Goal: Transaction & Acquisition: Purchase product/service

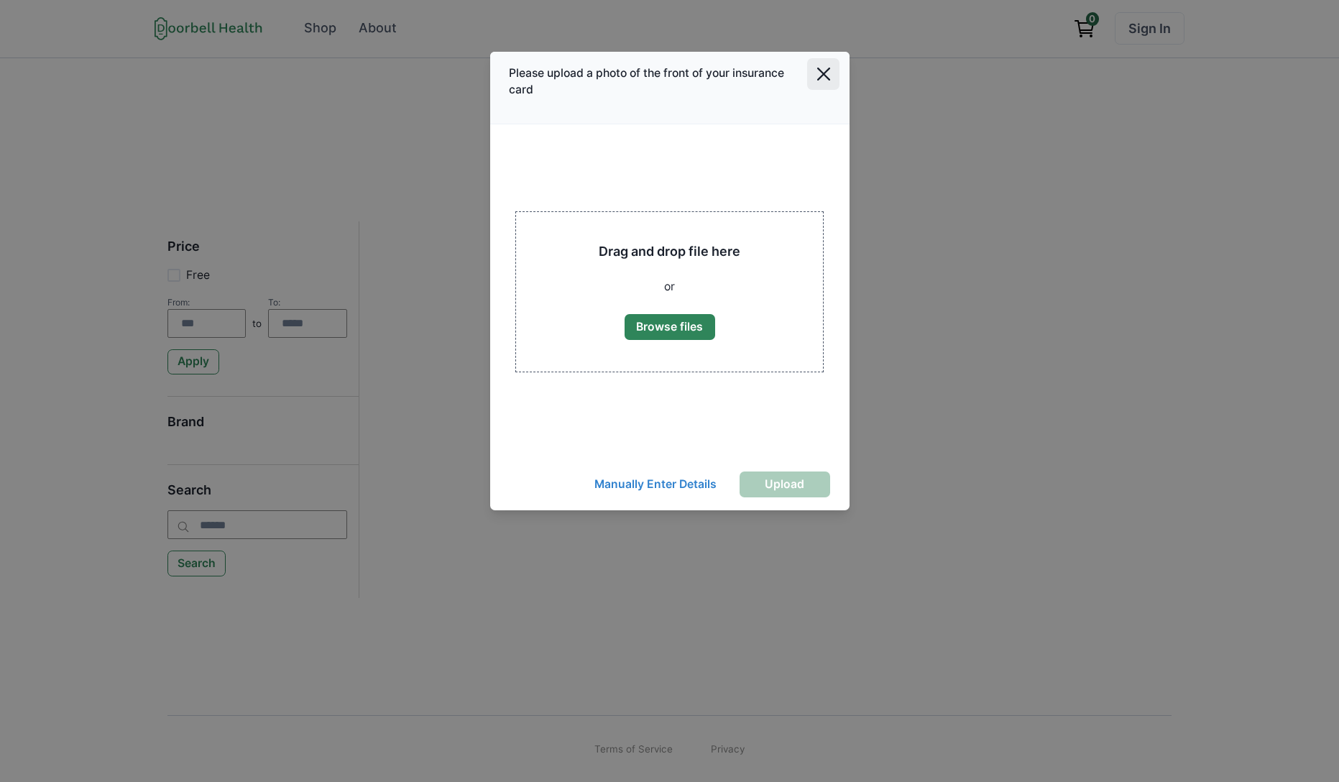
click at [823, 78] on icon "Close" at bounding box center [823, 74] width 13 height 13
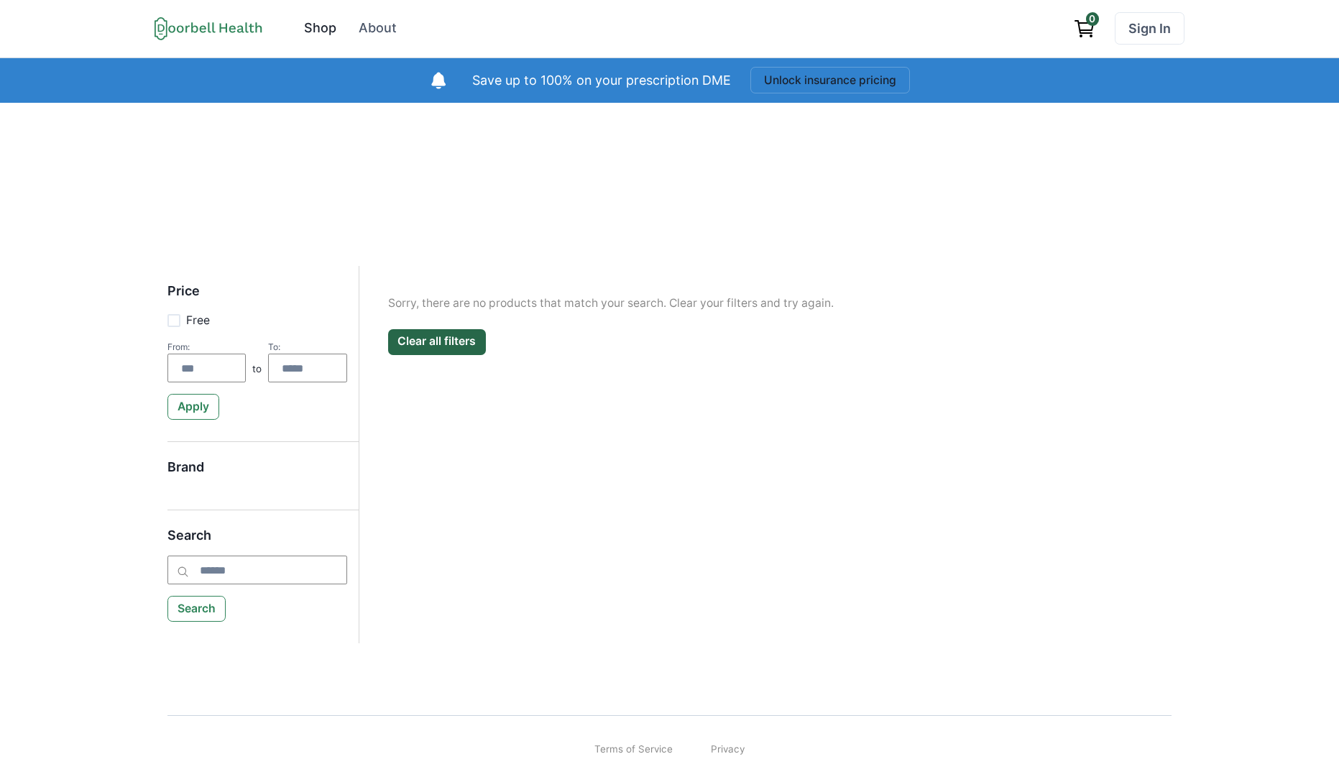
click at [313, 22] on div "Shop" at bounding box center [320, 28] width 32 height 19
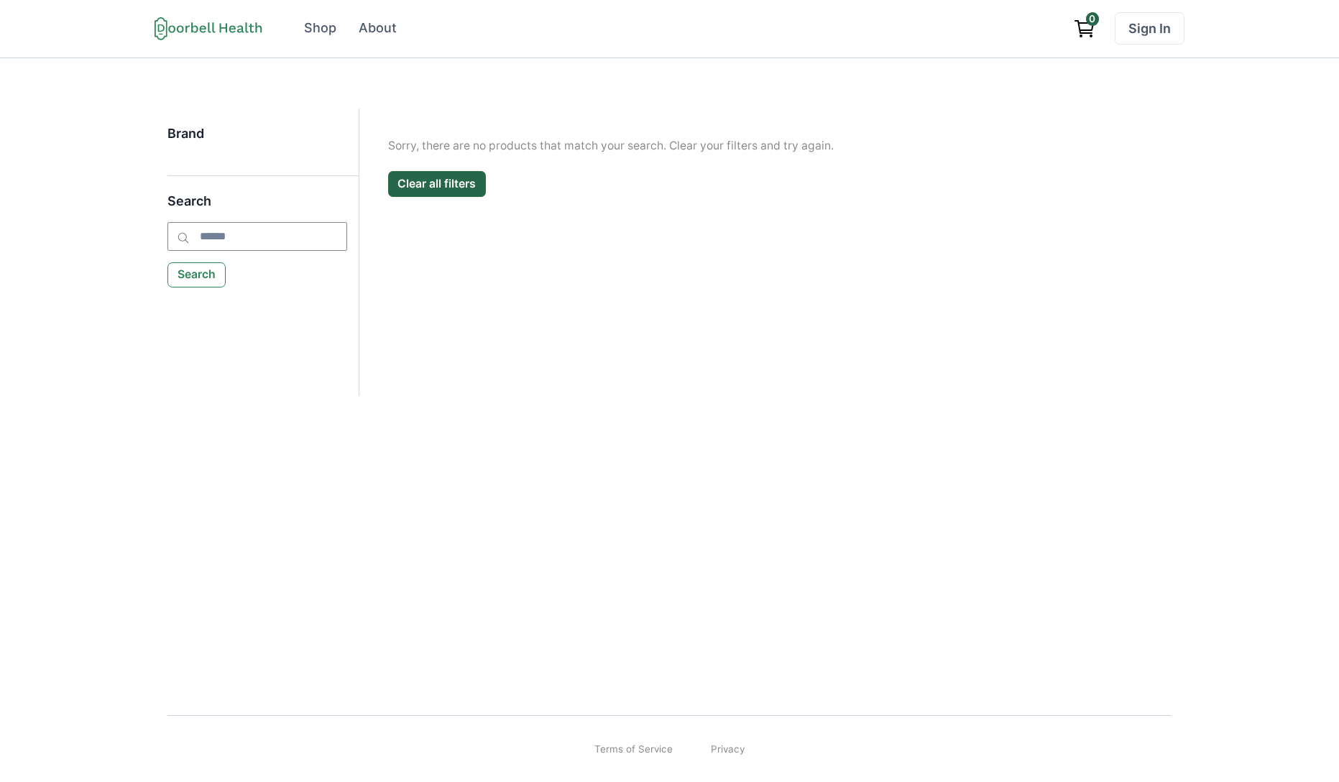
click at [538, 152] on p "Sorry, there are no products that match your search. Clear your filters and try…" at bounding box center [765, 145] width 755 height 17
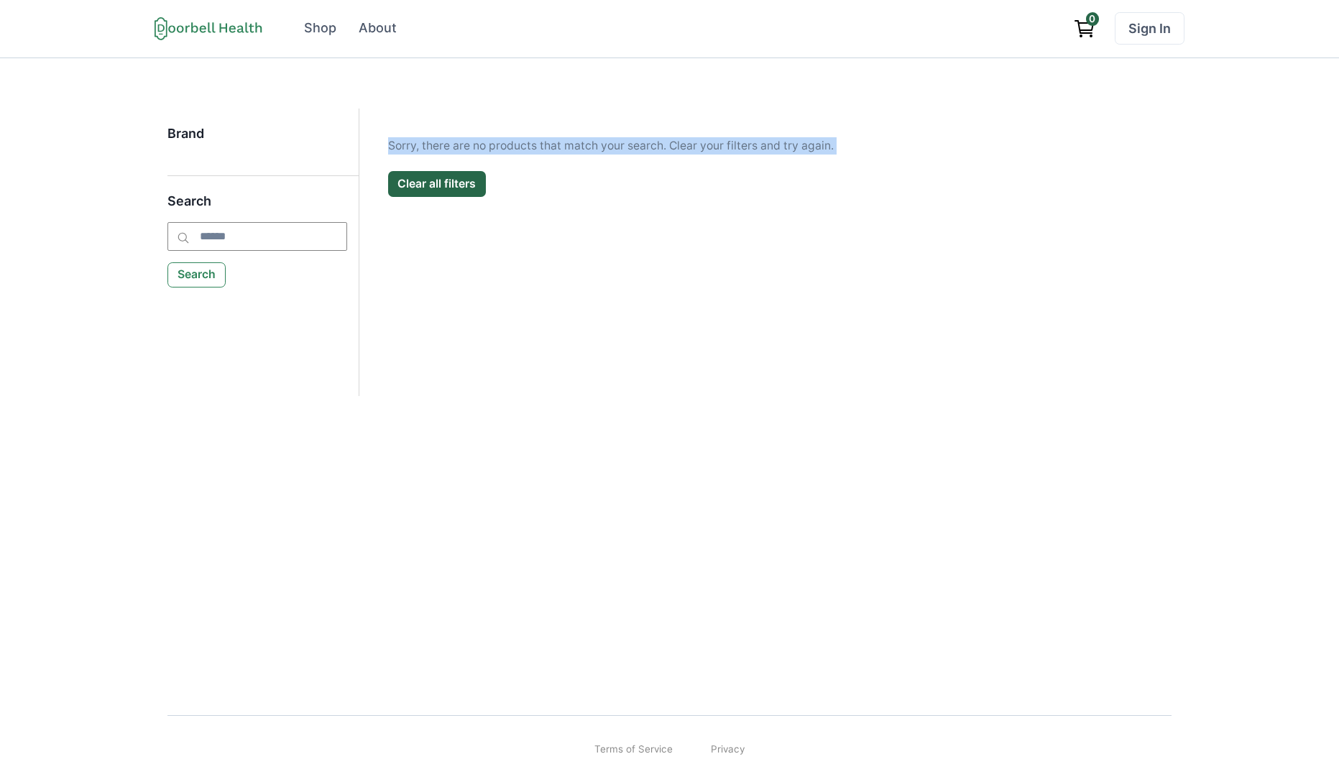
click at [538, 152] on p "Sorry, there are no products that match your search. Clear your filters and try…" at bounding box center [765, 145] width 755 height 17
click at [444, 251] on div "Filter Clear all Brand Apply Brand Sorry, there are no products that match your…" at bounding box center [765, 253] width 813 height 288
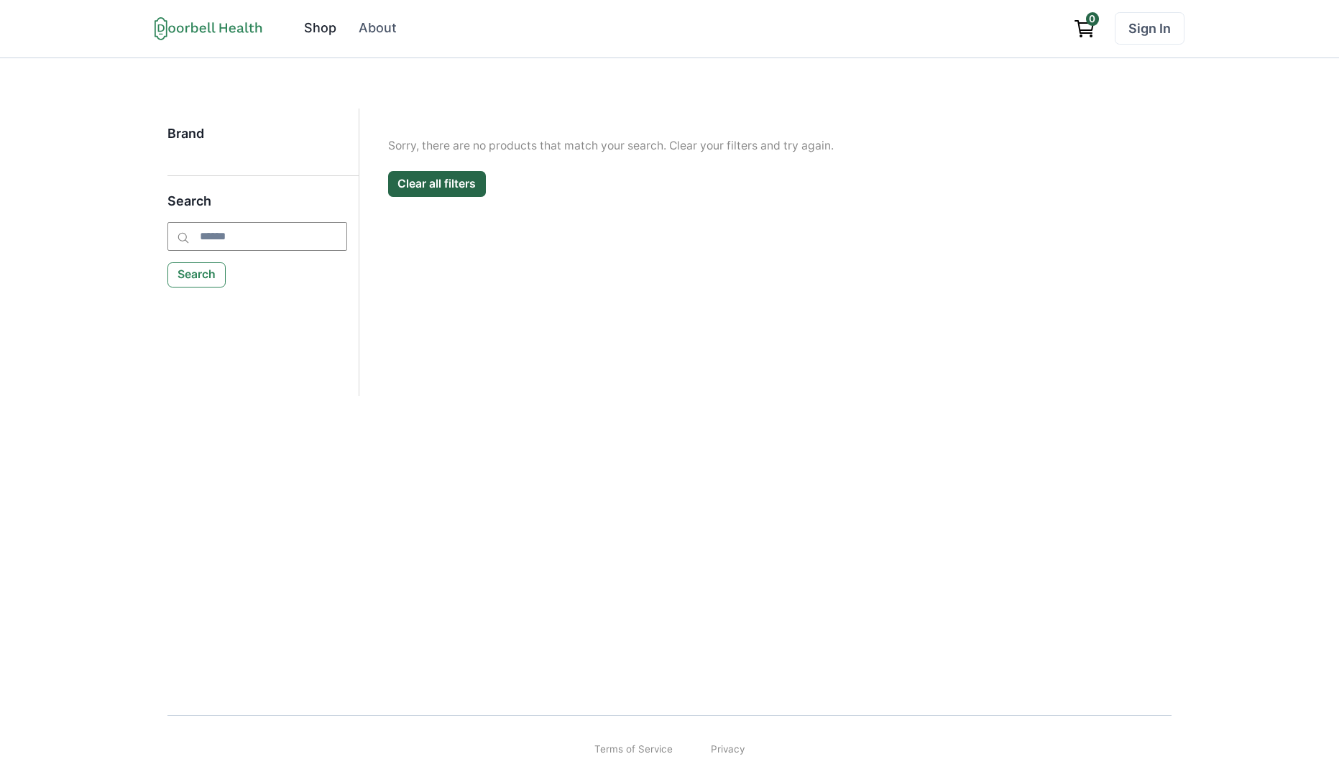
click at [317, 25] on div "Shop" at bounding box center [320, 28] width 32 height 19
click at [536, 145] on p "Sorry, there are no products that match your search. Clear your filters and try…" at bounding box center [765, 145] width 755 height 17
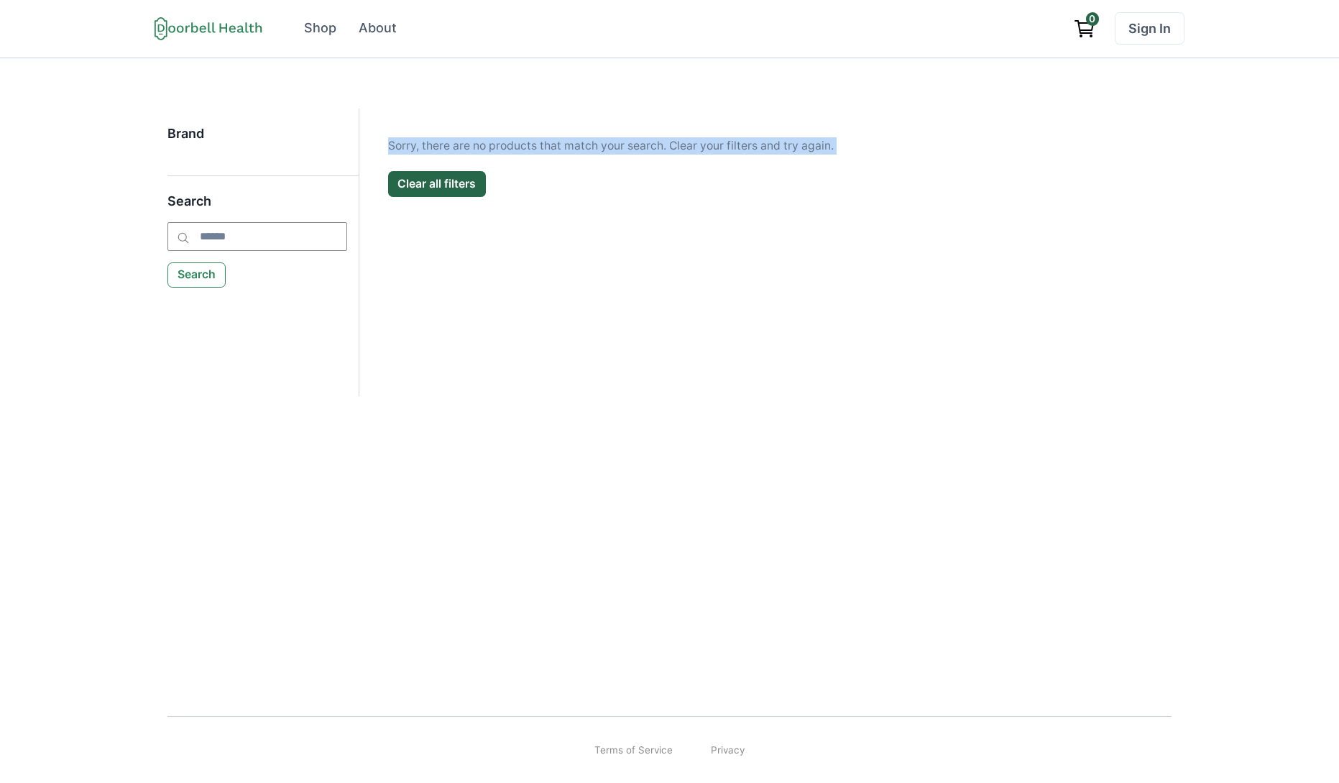
click at [536, 145] on p "Sorry, there are no products that match your search. Clear your filters and try…" at bounding box center [765, 145] width 755 height 17
click at [440, 181] on button "Clear all filters" at bounding box center [437, 184] width 98 height 26
click at [983, 340] on div "Filter Clear all Brand Apply Brand Sorry, there are no products that match your…" at bounding box center [765, 253] width 813 height 288
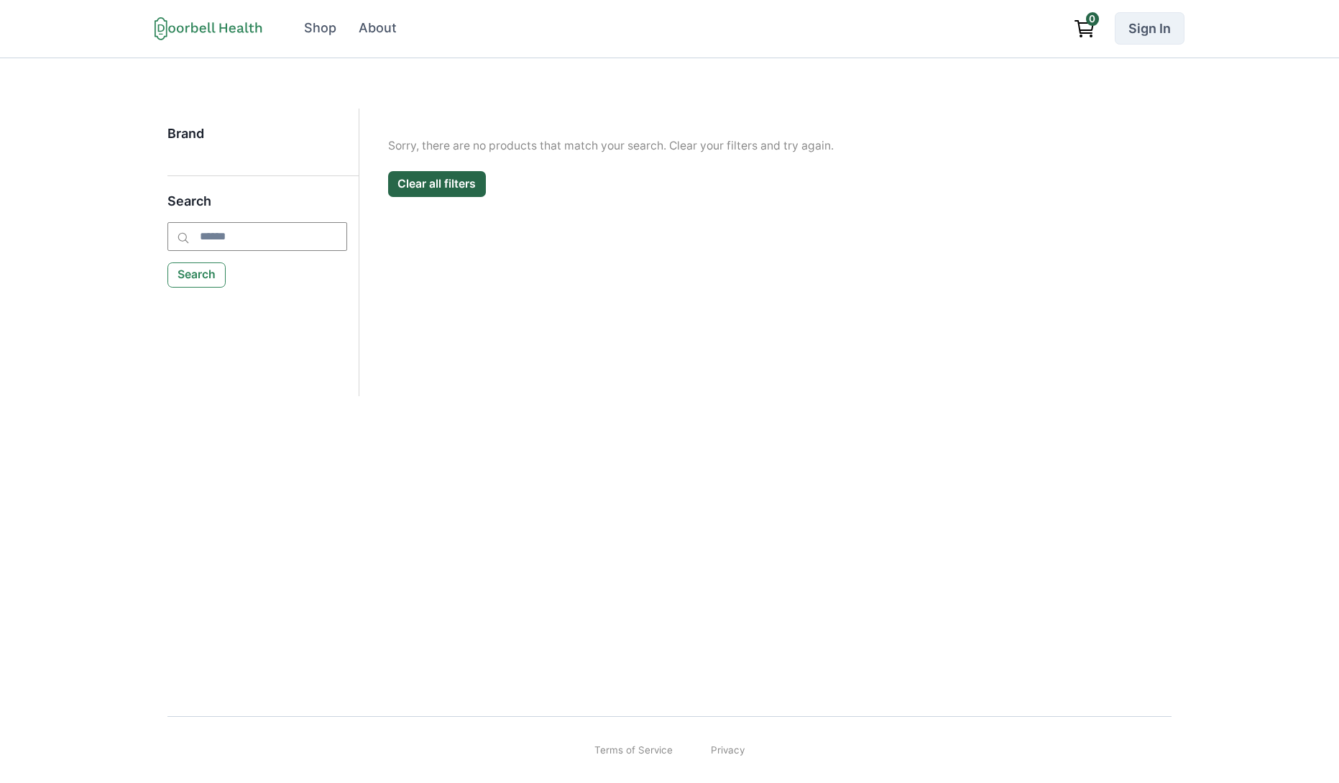
click at [1167, 36] on link "Sign In" at bounding box center [1150, 28] width 70 height 32
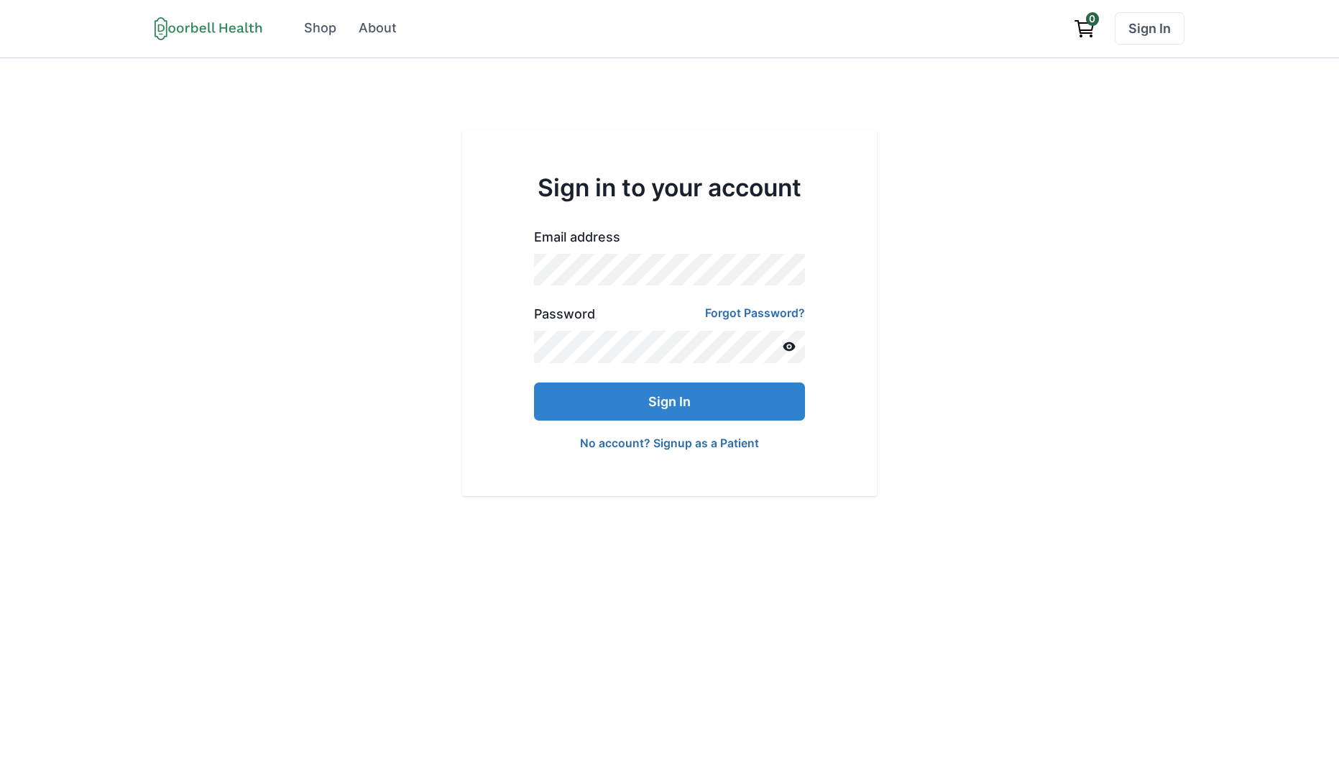
click at [678, 449] on link "No account? Signup as a Patient" at bounding box center [669, 443] width 179 height 14
